Goal: Find contact information: Find contact information

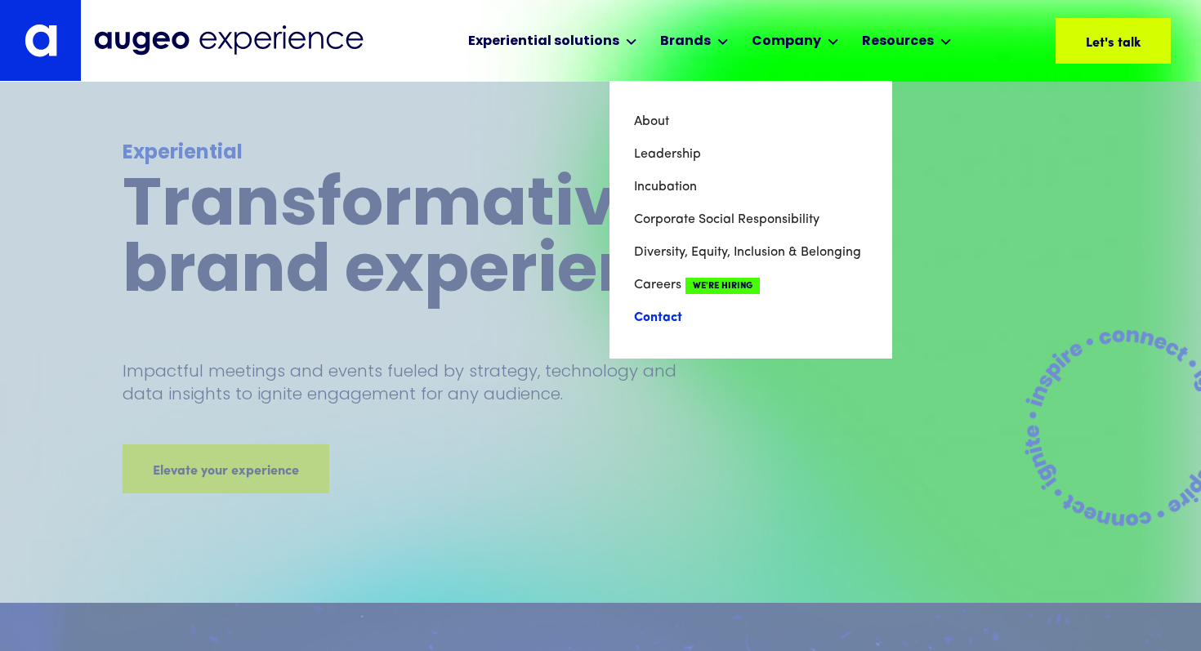
click at [663, 315] on link "Contact" at bounding box center [751, 318] width 234 height 33
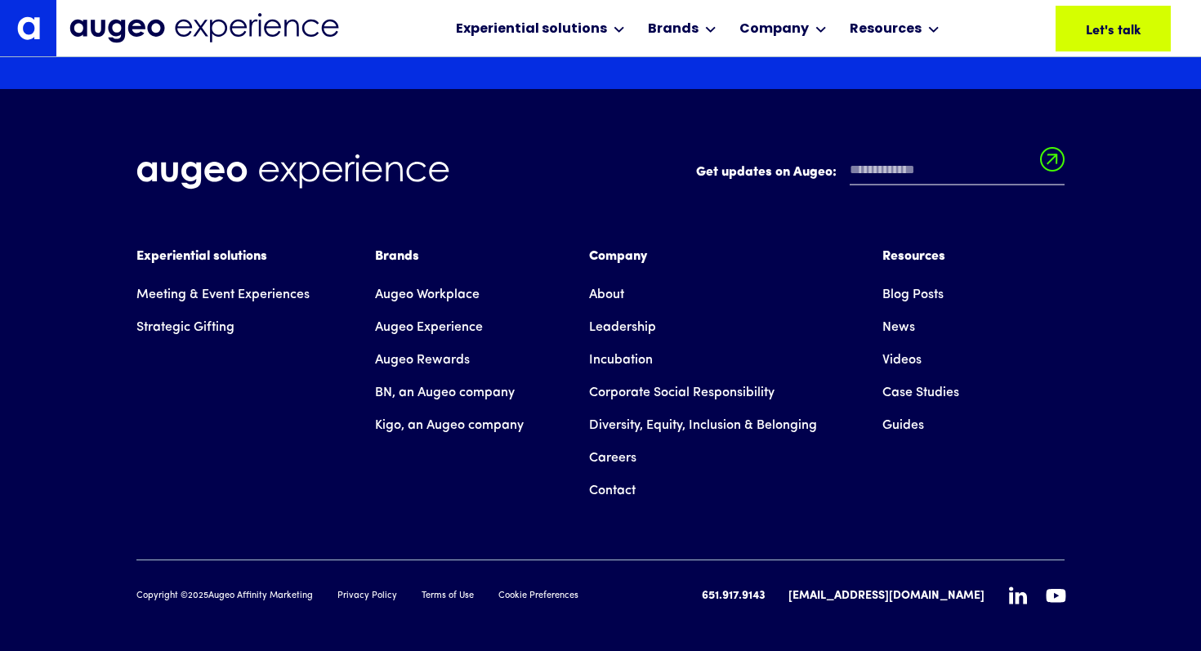
scroll to position [2970, 0]
click at [373, 589] on link "Privacy Policy" at bounding box center [368, 596] width 60 height 14
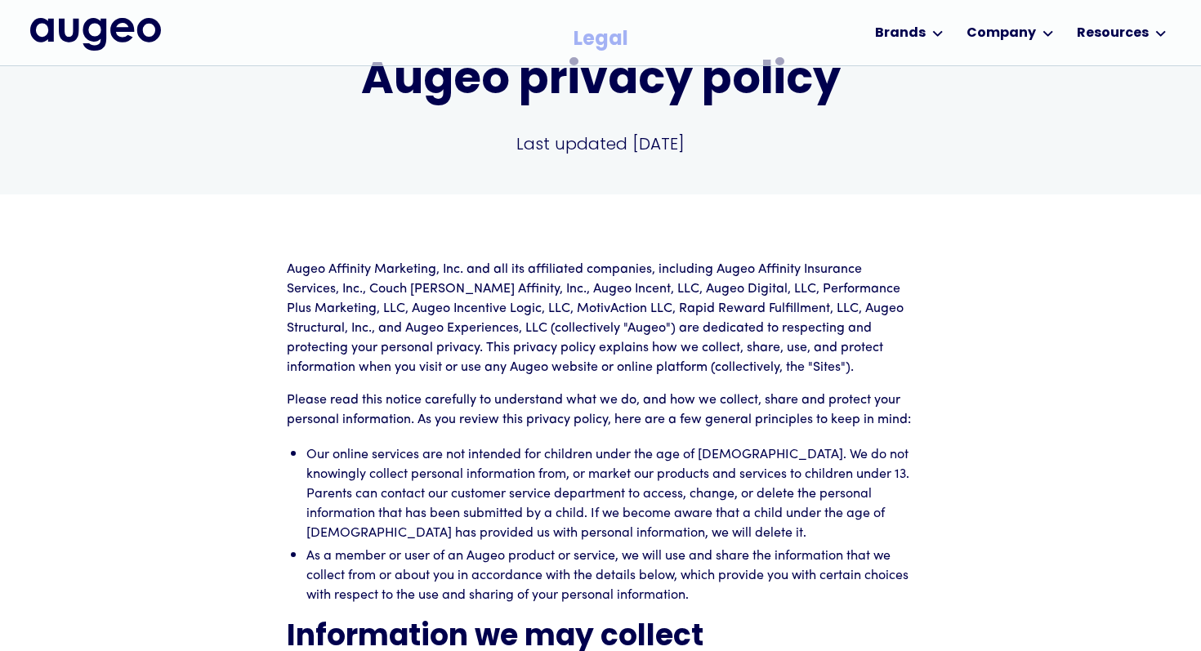
scroll to position [118, 0]
drag, startPoint x: 409, startPoint y: 325, endPoint x: 553, endPoint y: 327, distance: 143.8
click at [553, 327] on p "Augeo Affinity Marketing, Inc. and all its affiliated companies, including Auge…" at bounding box center [601, 318] width 628 height 118
copy p "Augeo Experiences, LLC"
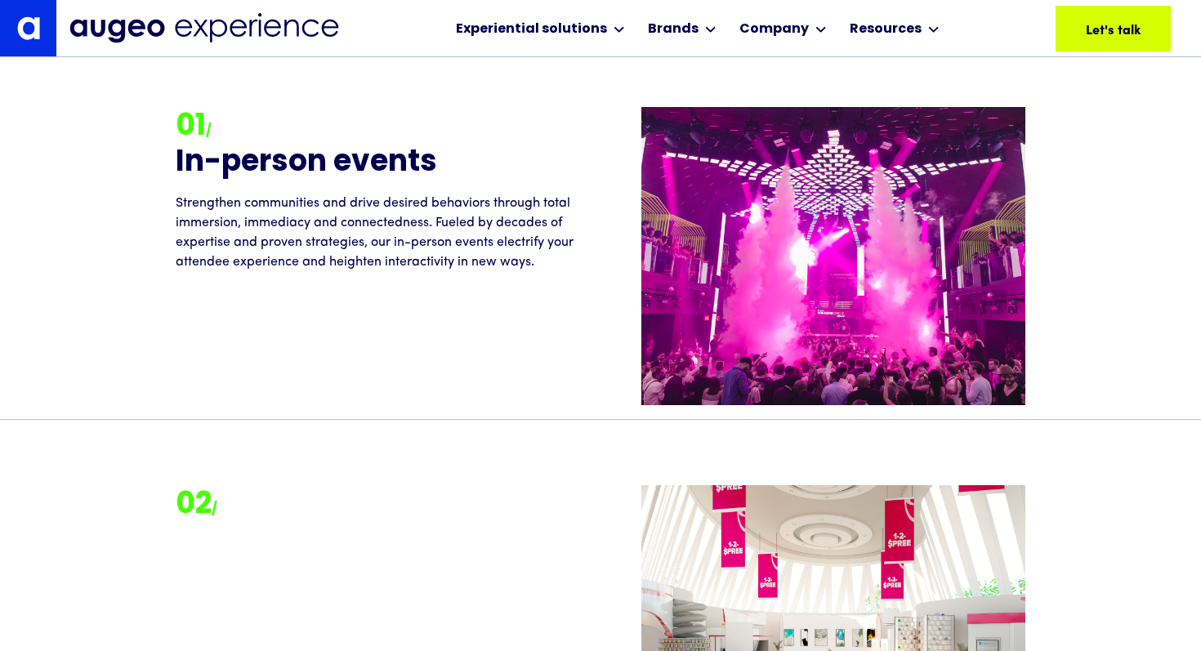
scroll to position [1764, 0]
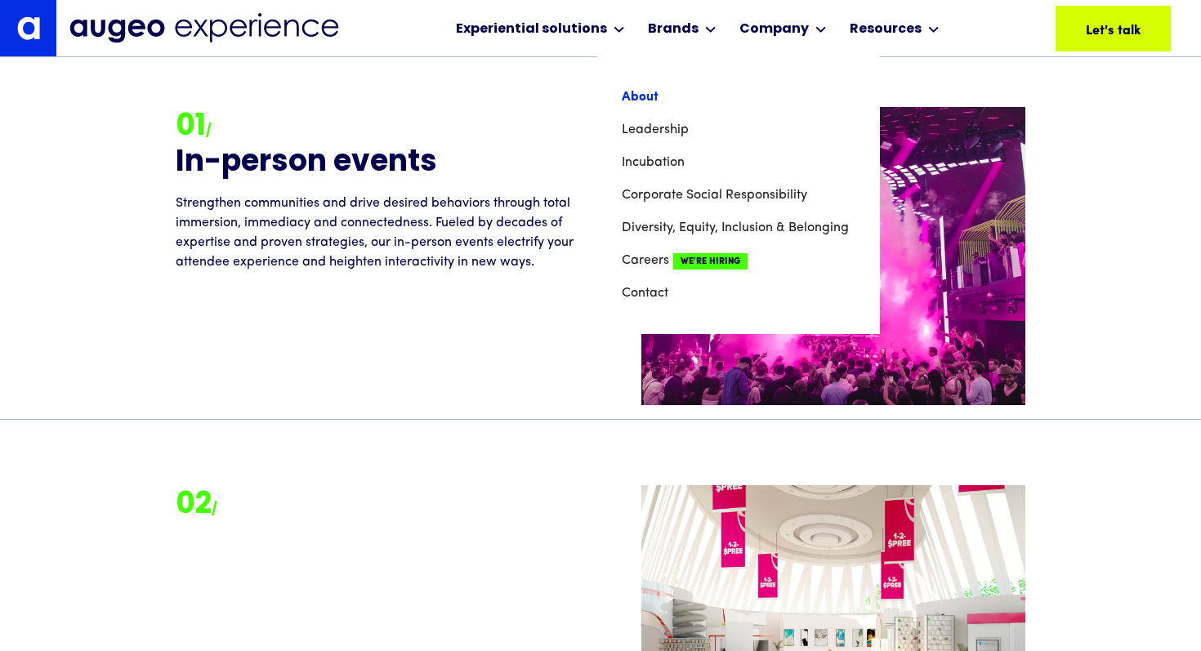
click at [633, 97] on link "About" at bounding box center [739, 97] width 234 height 33
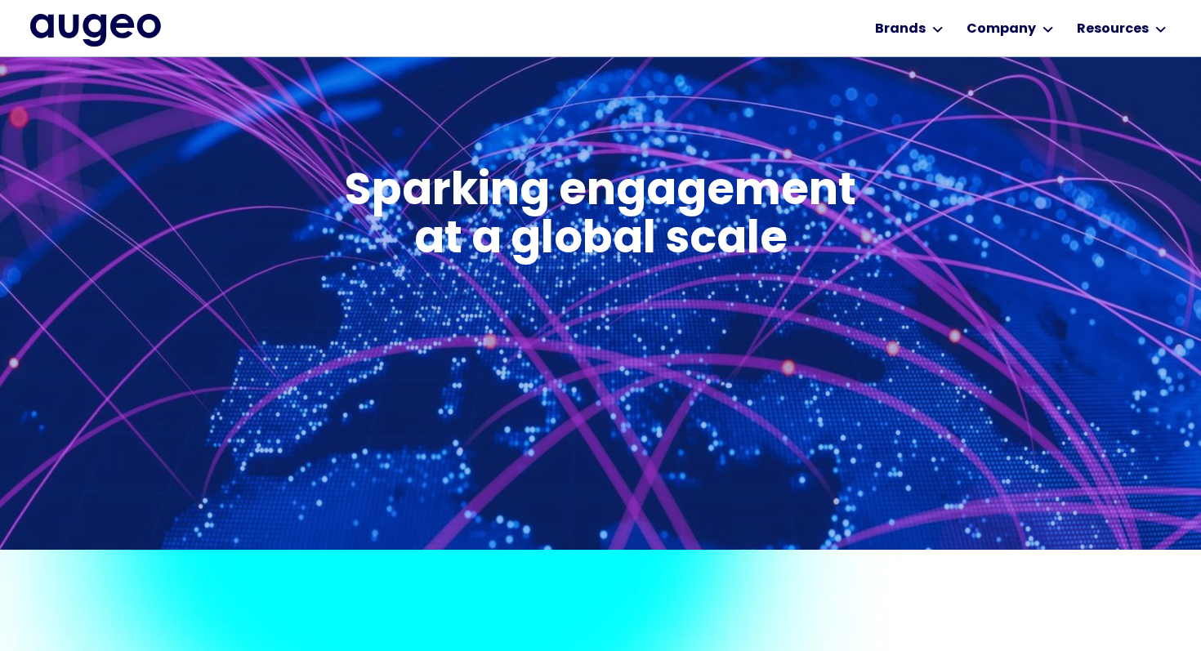
scroll to position [680, 0]
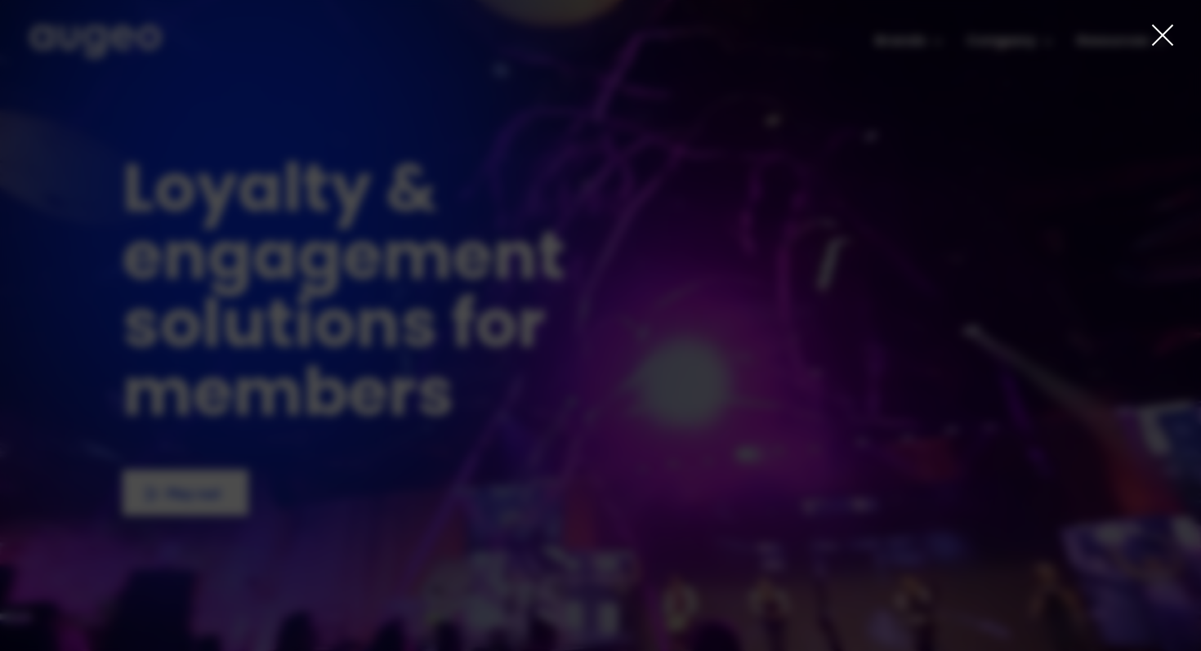
click at [1161, 33] on icon at bounding box center [1163, 35] width 20 height 20
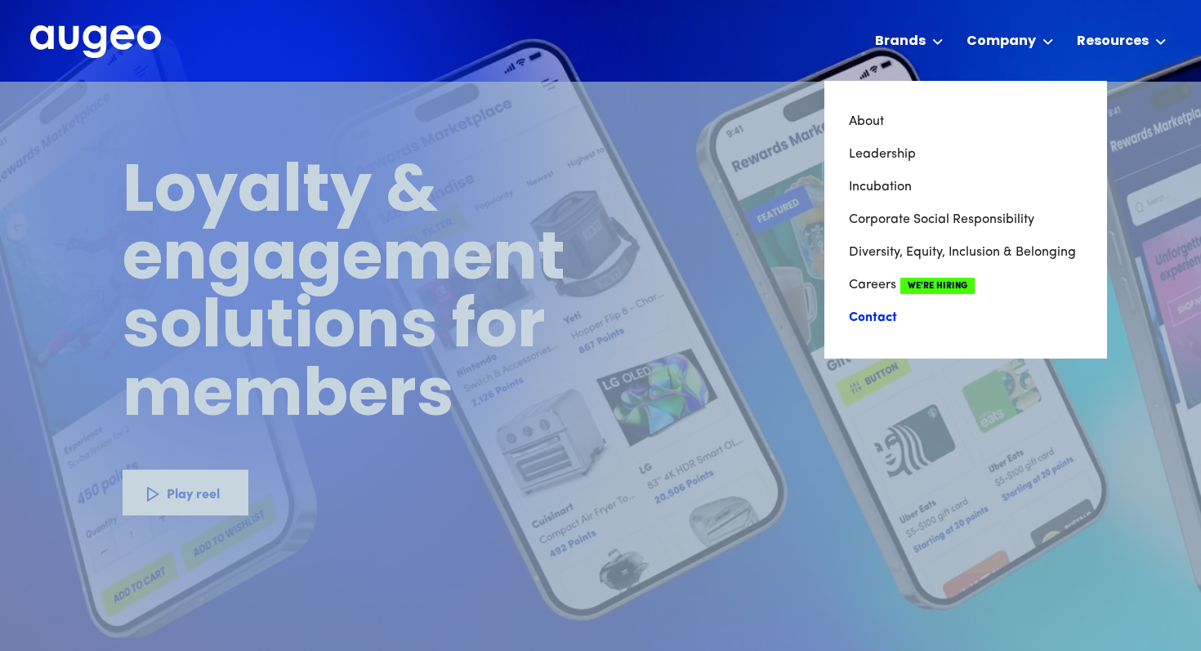
click at [890, 315] on link "Contact" at bounding box center [966, 318] width 234 height 33
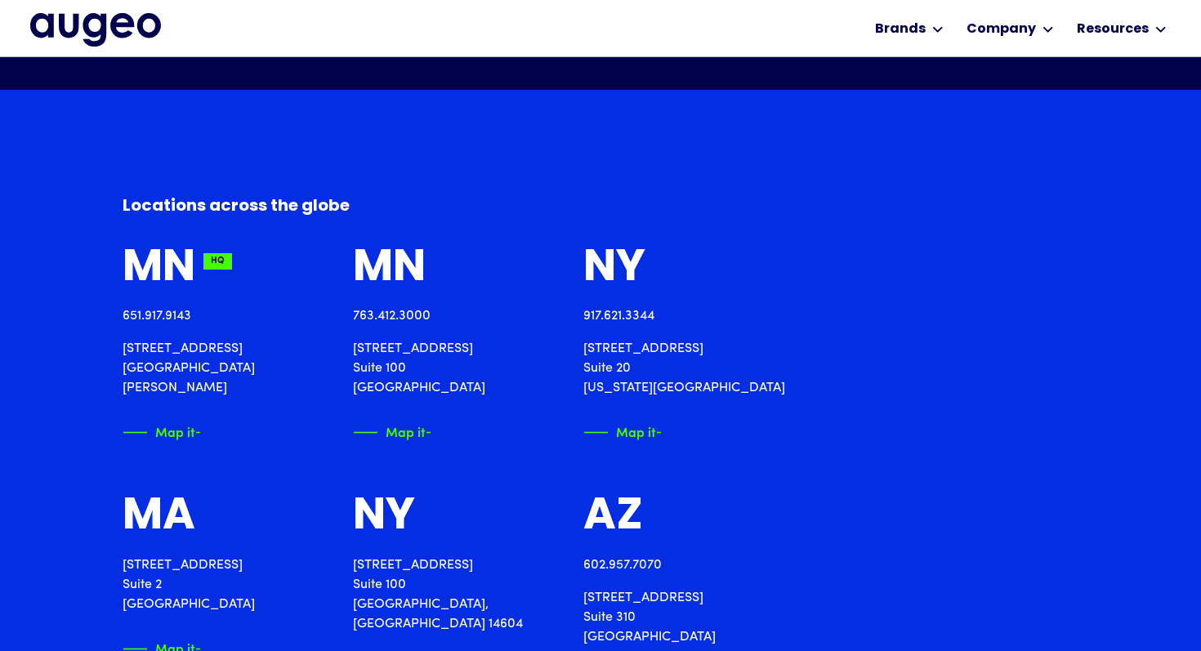
scroll to position [1686, 0]
click at [177, 271] on div "MN" at bounding box center [159, 269] width 73 height 48
click at [164, 422] on div "Map it" at bounding box center [144, 430] width 40 height 17
